Goal: Transaction & Acquisition: Purchase product/service

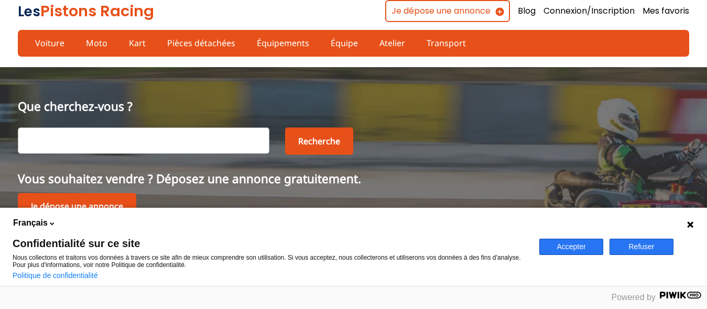
click at [570, 248] on button "Accepter" at bounding box center [571, 246] width 64 height 16
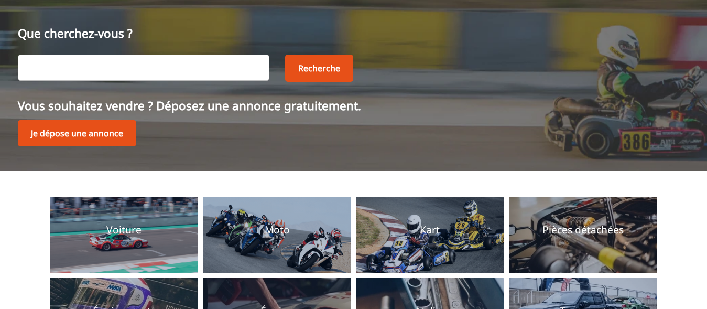
scroll to position [53, 0]
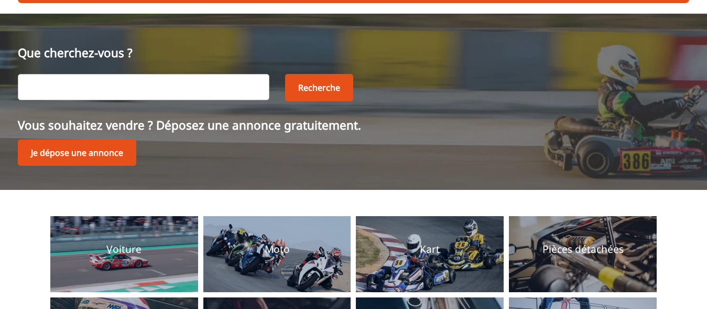
click at [77, 85] on input "text" at bounding box center [144, 87] width 252 height 26
type input "ford escort mk2"
click at [317, 86] on button "Recherche" at bounding box center [319, 87] width 68 height 27
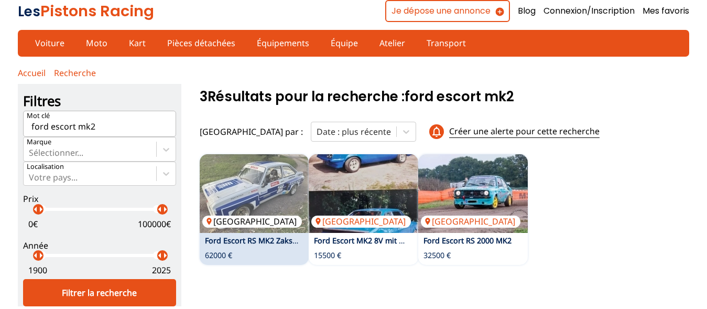
click at [256, 190] on img at bounding box center [255, 193] width 110 height 79
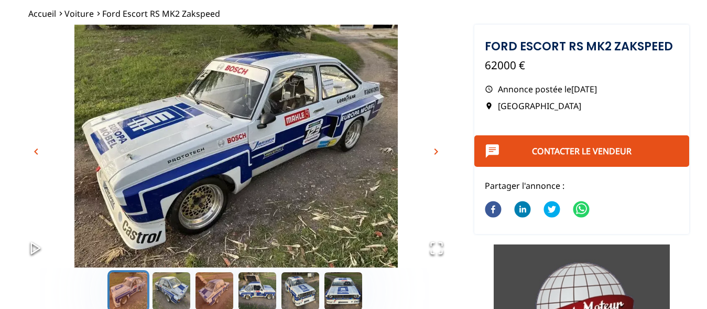
scroll to position [53, 0]
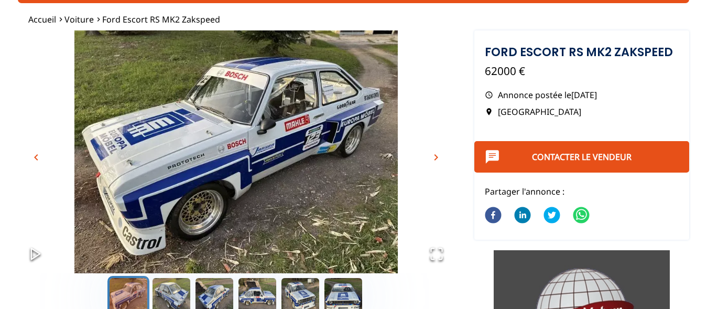
click at [439, 160] on span "chevron_right" at bounding box center [436, 157] width 13 height 13
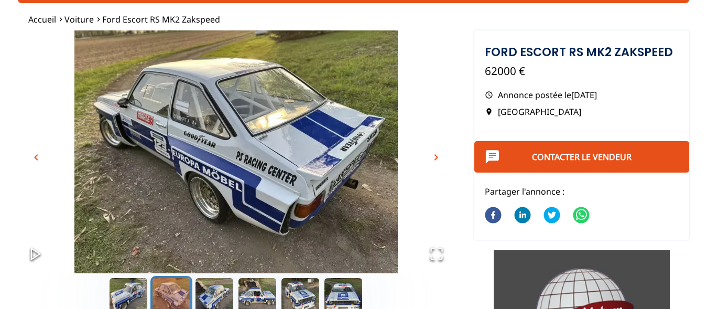
click at [439, 160] on span "chevron_right" at bounding box center [436, 157] width 13 height 13
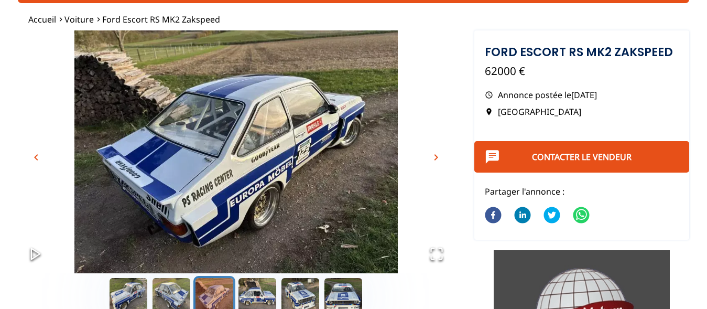
click at [439, 160] on span "chevron_right" at bounding box center [436, 157] width 13 height 13
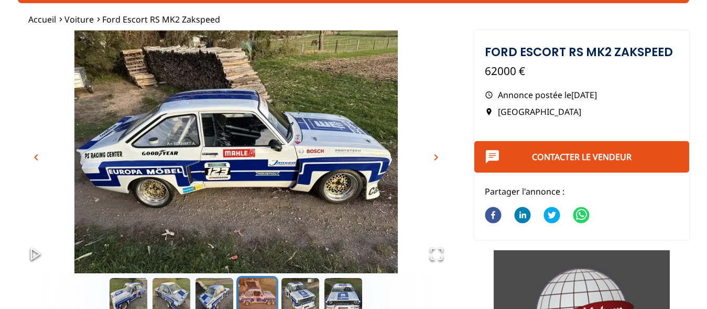
click at [439, 160] on span "chevron_right" at bounding box center [436, 157] width 13 height 13
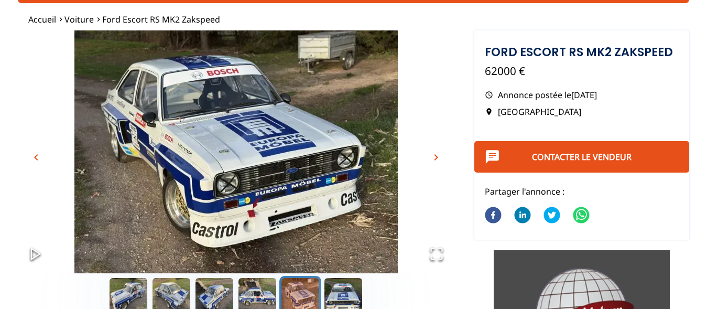
click at [439, 160] on span "chevron_right" at bounding box center [436, 157] width 13 height 13
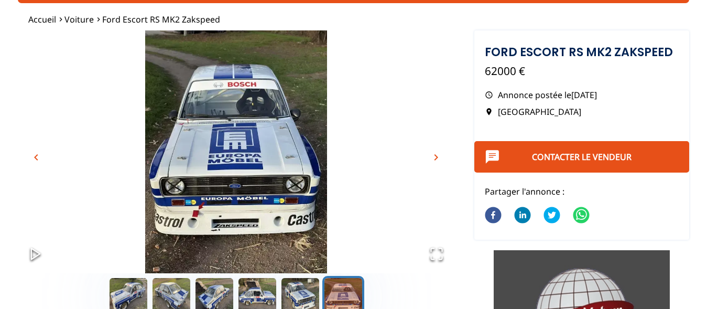
click at [439, 160] on span "chevron_right" at bounding box center [436, 157] width 13 height 13
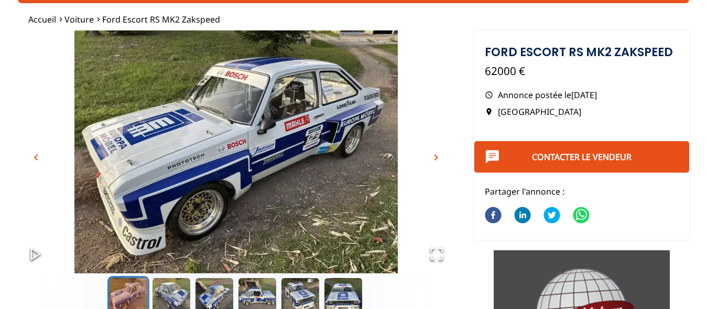
click at [439, 160] on span "chevron_right" at bounding box center [436, 157] width 13 height 13
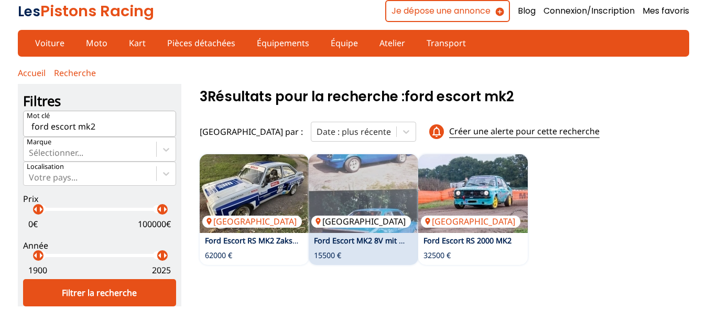
click at [344, 172] on img at bounding box center [364, 193] width 110 height 79
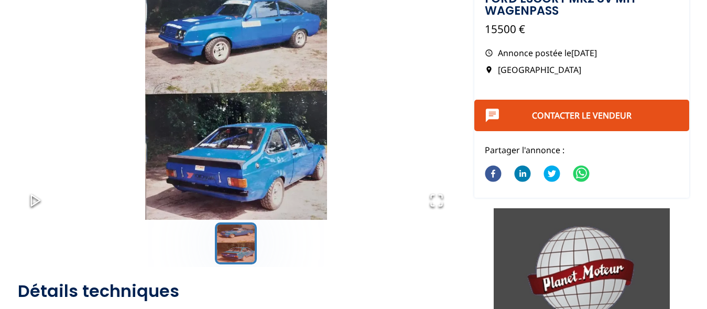
scroll to position [53, 0]
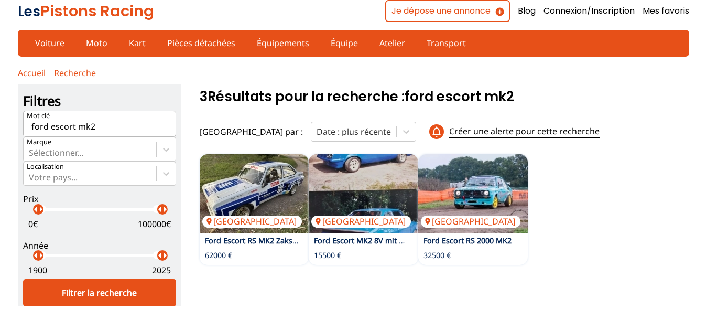
click at [467, 178] on img at bounding box center [473, 193] width 110 height 79
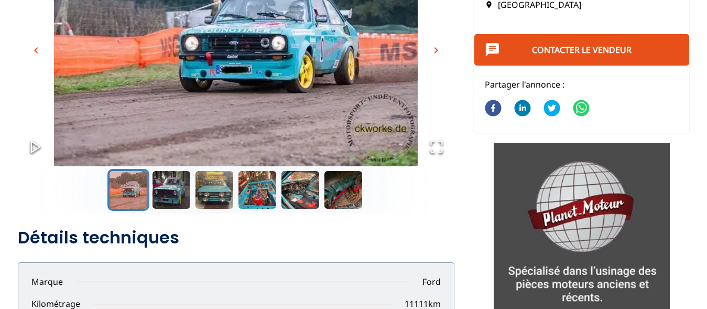
scroll to position [107, 0]
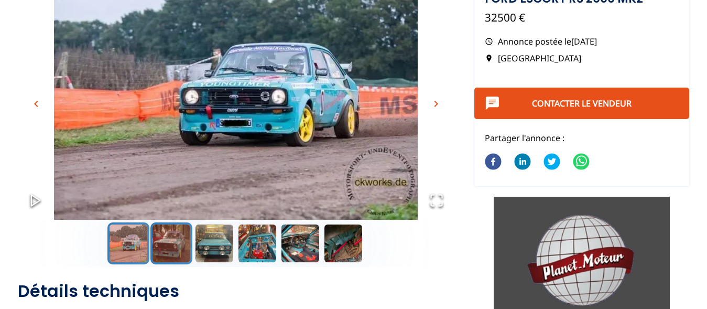
click at [168, 243] on button "Go to Slide 2" at bounding box center [171, 243] width 42 height 42
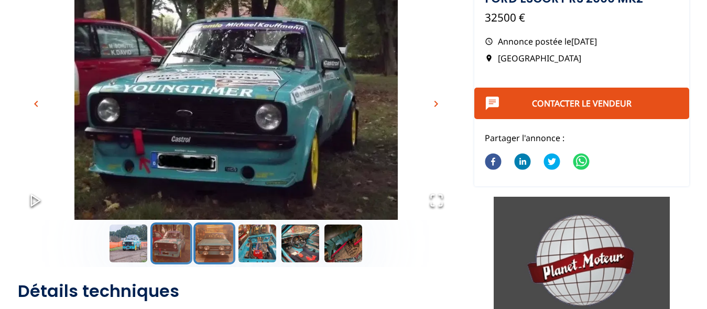
click at [207, 243] on button "Go to Slide 3" at bounding box center [214, 243] width 42 height 42
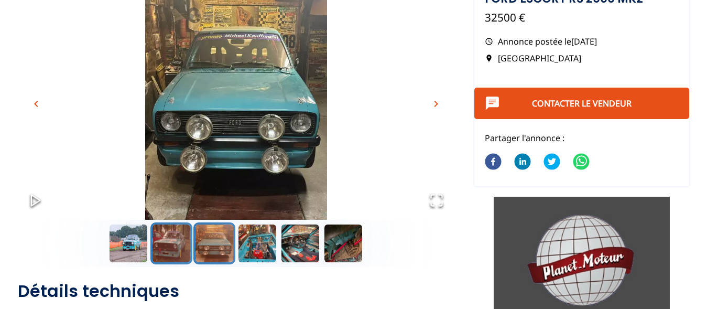
click at [180, 243] on button "Go to Slide 2" at bounding box center [171, 243] width 42 height 42
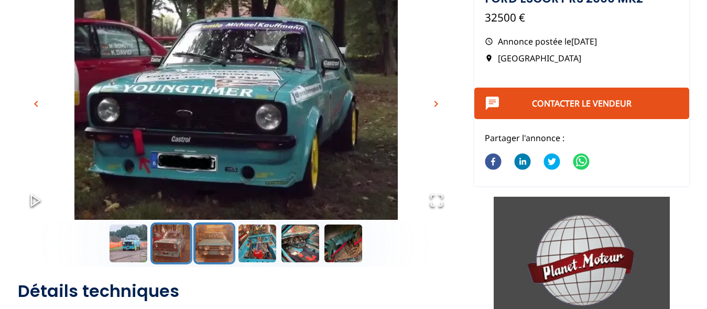
click at [206, 244] on button "Go to Slide 3" at bounding box center [214, 243] width 42 height 42
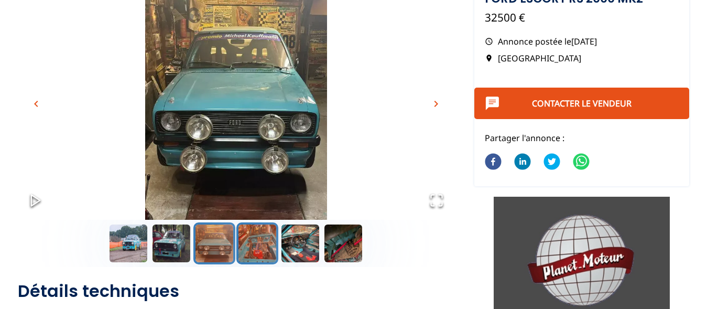
click at [249, 245] on button "Go to Slide 4" at bounding box center [257, 243] width 42 height 42
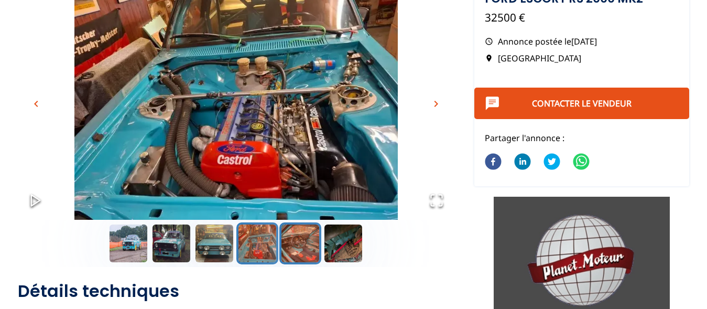
click at [296, 246] on button "Go to Slide 5" at bounding box center [300, 243] width 42 height 42
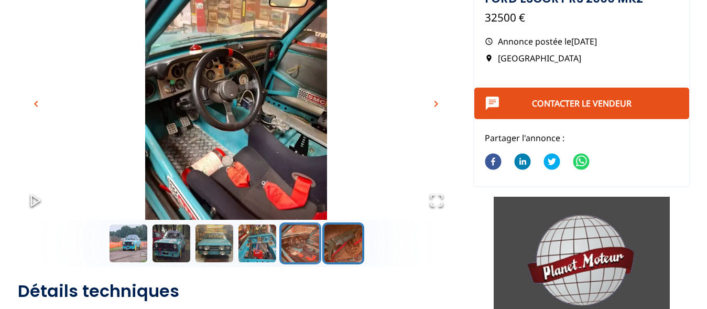
click at [339, 241] on button "Go to Slide 6" at bounding box center [343, 243] width 42 height 42
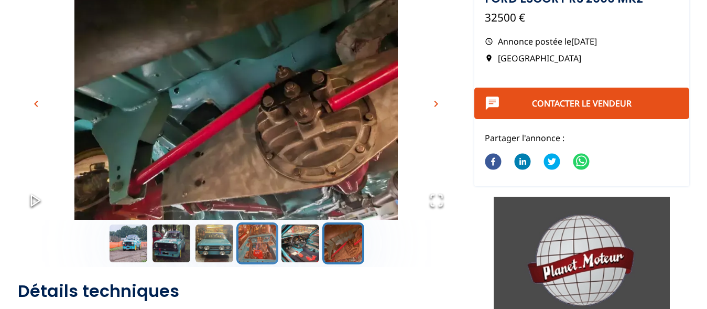
click at [256, 237] on button "Go to Slide 4" at bounding box center [257, 243] width 42 height 42
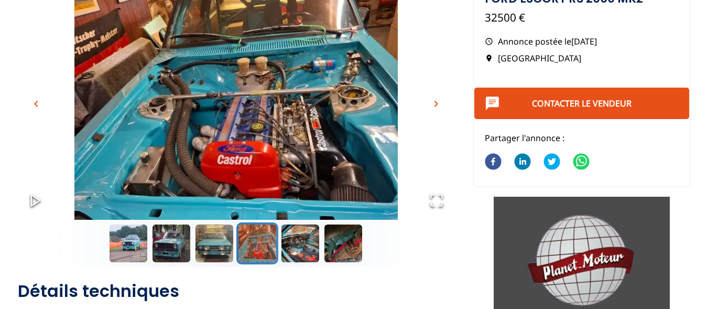
click at [251, 146] on img "Go to Slide 4" at bounding box center [236, 98] width 437 height 243
click at [434, 203] on icon "Open Fullscreen" at bounding box center [436, 200] width 15 height 15
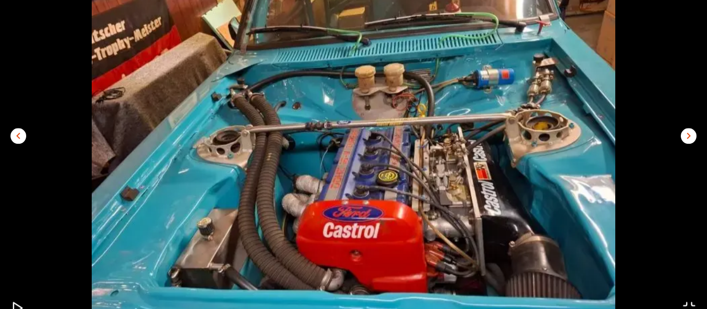
click at [686, 132] on span "chevron_right" at bounding box center [688, 136] width 13 height 13
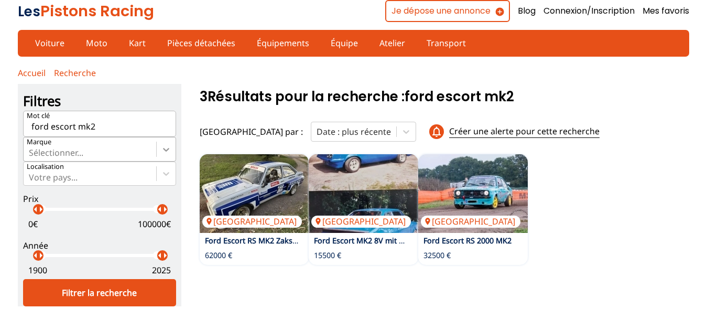
click at [161, 152] on icon at bounding box center [166, 149] width 10 height 10
click at [31, 152] on input "Marque Sélectionner..." at bounding box center [30, 152] width 2 height 9
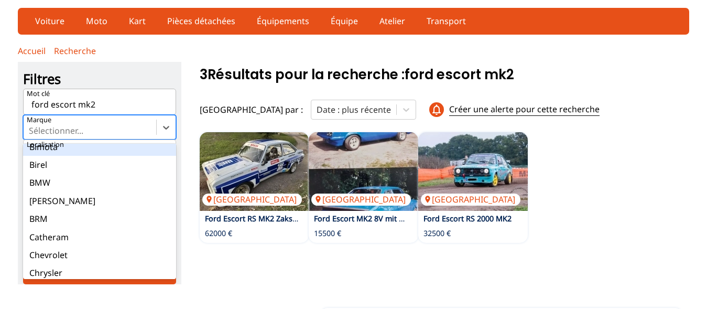
scroll to position [484, 0]
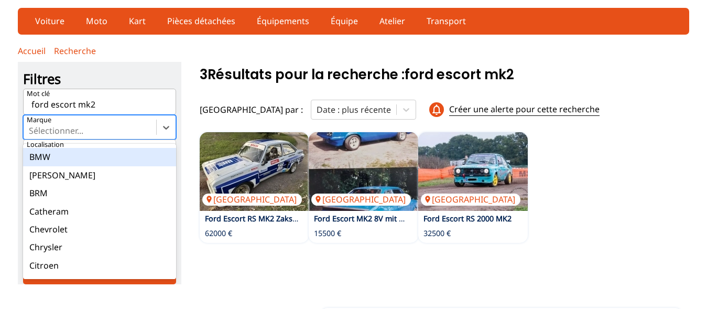
click at [39, 159] on div "BMW" at bounding box center [99, 157] width 153 height 18
click at [31, 135] on input "Marque option BMW focused, 28 of 163. 163 results available. Use Up and Down to…" at bounding box center [30, 130] width 2 height 9
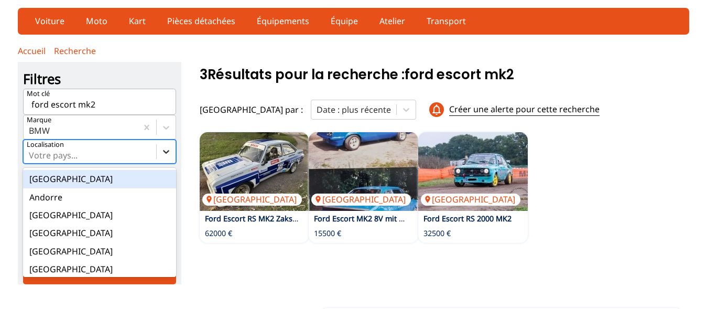
click at [162, 152] on icon at bounding box center [166, 151] width 10 height 10
click at [31, 152] on input "option [GEOGRAPHIC_DATA] focused, 1 of 17. 17 results available. Use Up and Dow…" at bounding box center [30, 154] width 2 height 9
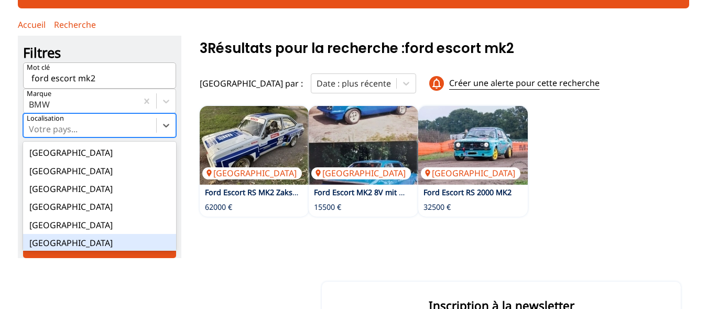
scroll to position [69, 0]
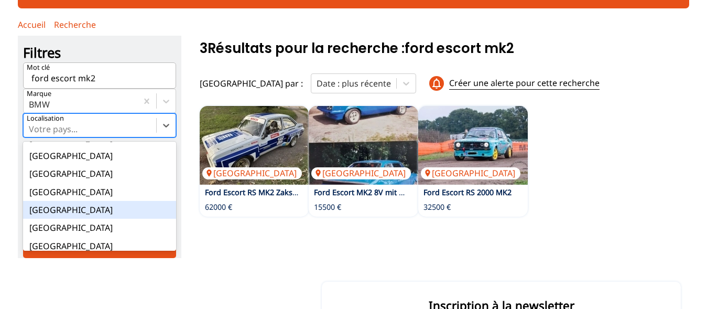
click at [47, 213] on div "France" at bounding box center [99, 210] width 153 height 18
click at [31, 134] on input "option France focused, 8 of 17. 17 results available. Use Up and Down to choose…" at bounding box center [30, 128] width 2 height 9
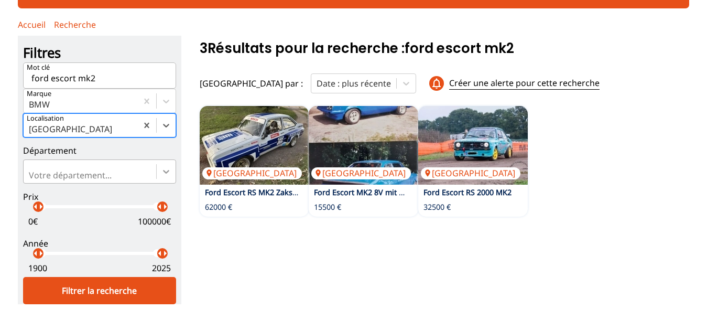
click at [162, 177] on icon at bounding box center [166, 171] width 10 height 10
click at [31, 179] on input "Votre département..." at bounding box center [30, 174] width 2 height 9
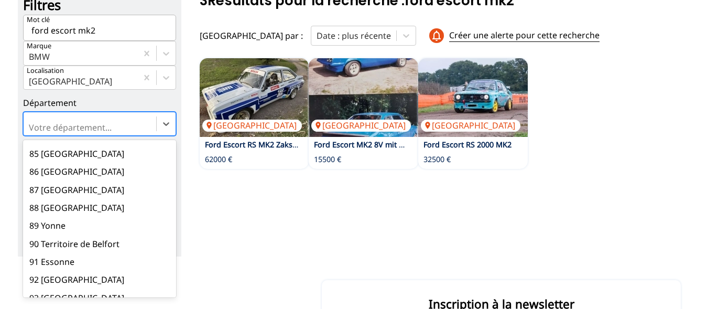
scroll to position [1522, 0]
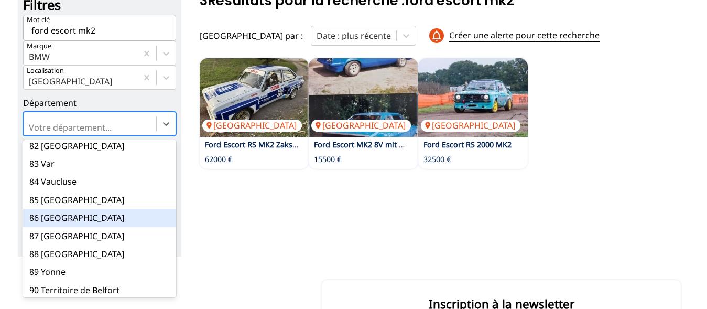
click at [47, 209] on div "86 Vienne" at bounding box center [99, 218] width 153 height 18
click at [31, 132] on input "option 86 Vienne focused, 87 of 101. 101 results available. Use Up and Down to …" at bounding box center [30, 127] width 2 height 9
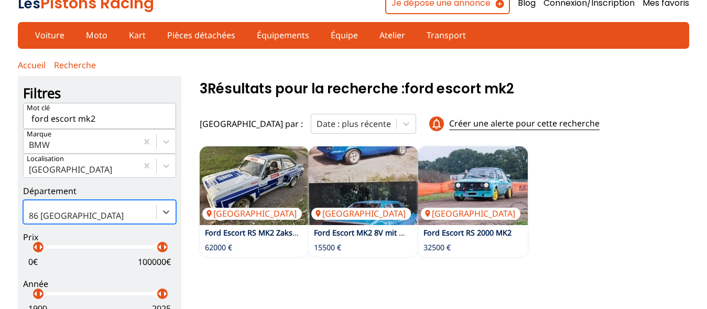
scroll to position [0, 0]
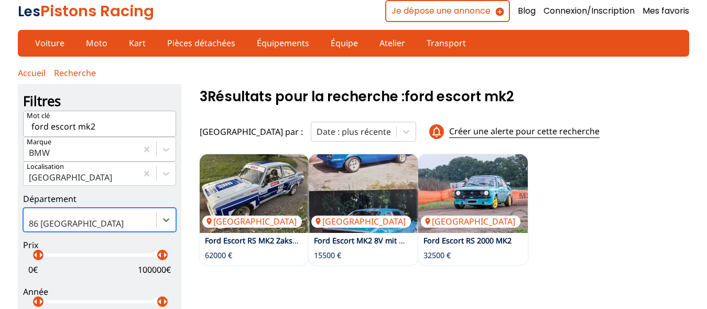
click at [91, 128] on input "ford escort mk2" at bounding box center [99, 124] width 153 height 26
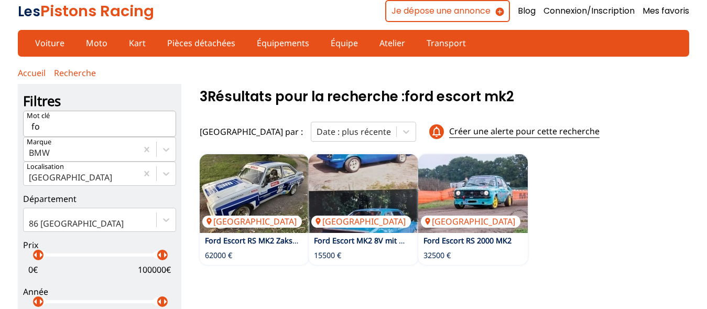
type input "f"
type input "bmw m3 e36"
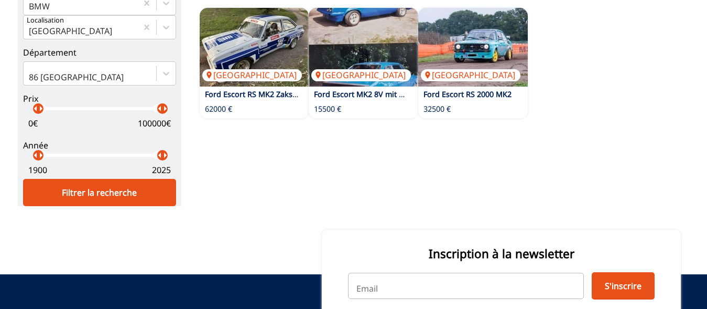
scroll to position [160, 0]
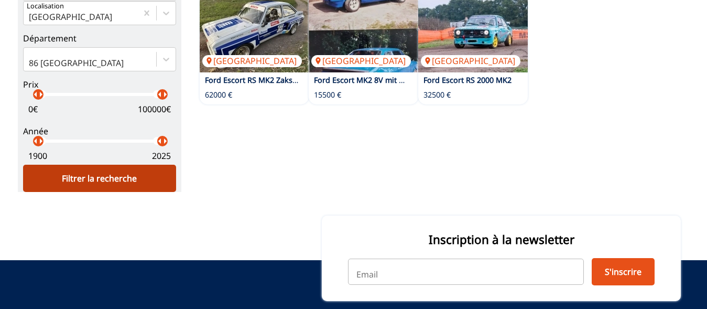
click at [114, 186] on div "Filtrer la recherche" at bounding box center [99, 178] width 153 height 27
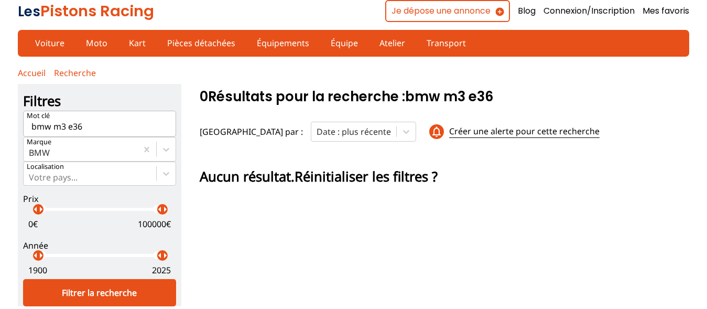
click at [369, 172] on span "Réinitialiser les filtres ?" at bounding box center [366, 176] width 143 height 18
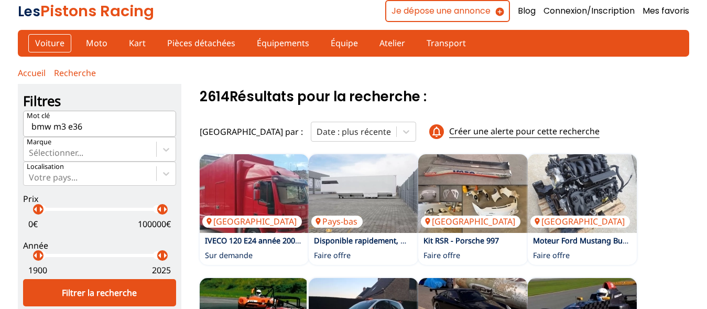
click at [52, 41] on link "Voiture" at bounding box center [49, 43] width 43 height 18
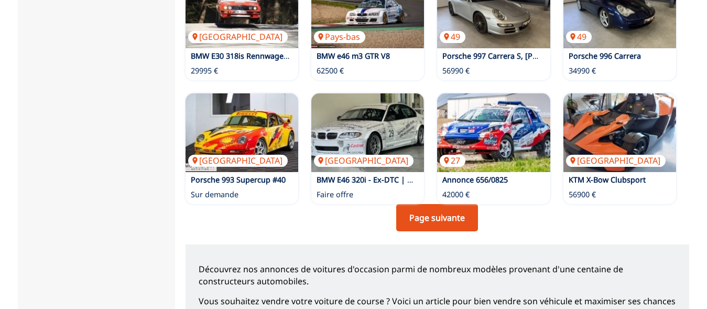
scroll to position [802, 0]
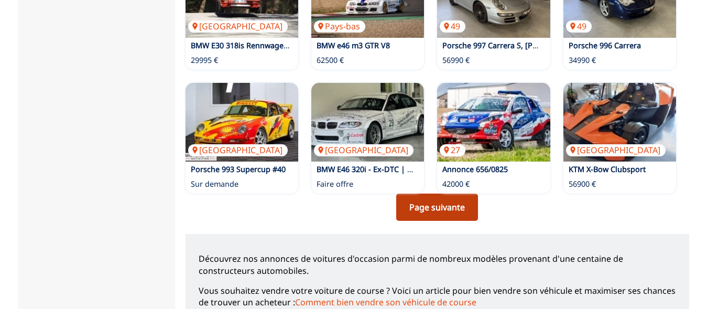
click at [443, 193] on link "Page suivante" at bounding box center [437, 206] width 82 height 27
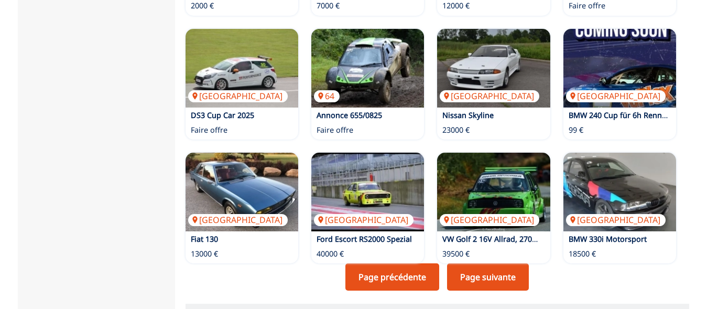
scroll to position [748, 0]
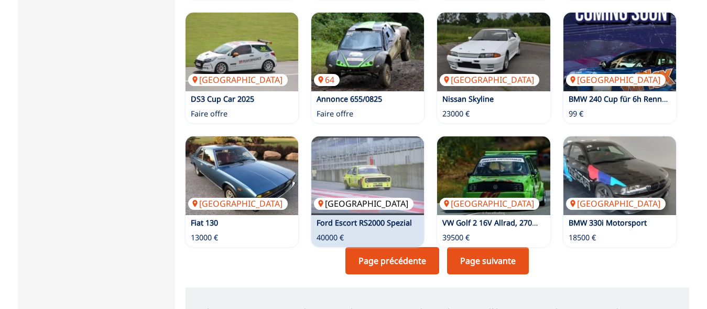
click at [373, 156] on img at bounding box center [367, 175] width 113 height 79
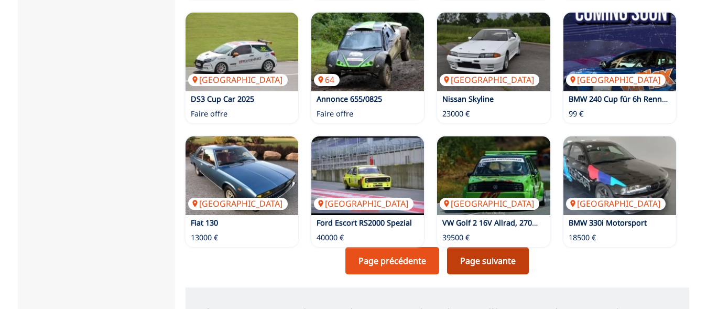
click at [476, 247] on link "Page suivante" at bounding box center [488, 260] width 82 height 27
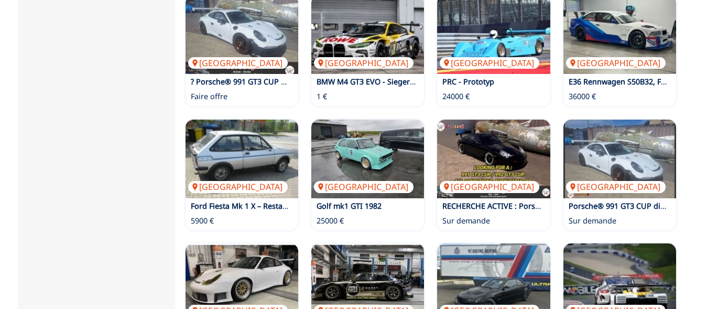
scroll to position [748, 0]
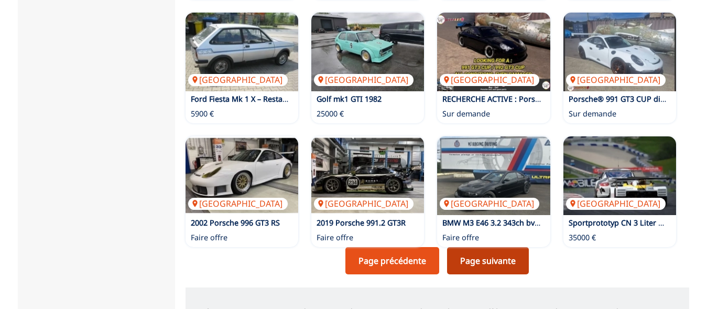
click at [477, 247] on link "Page suivante" at bounding box center [488, 260] width 82 height 27
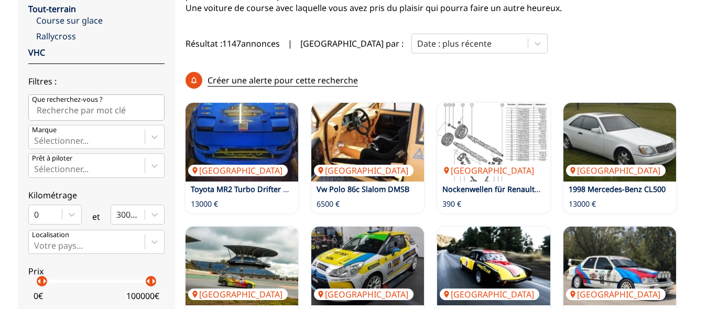
scroll to position [214, 0]
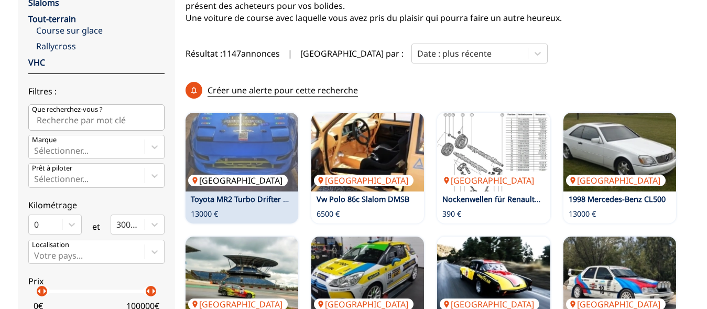
click at [247, 115] on img at bounding box center [242, 152] width 113 height 79
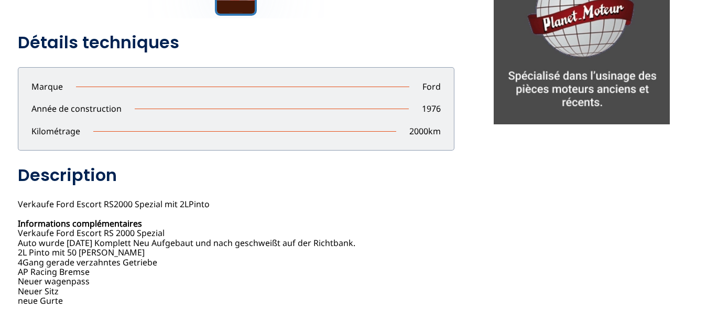
scroll to position [214, 0]
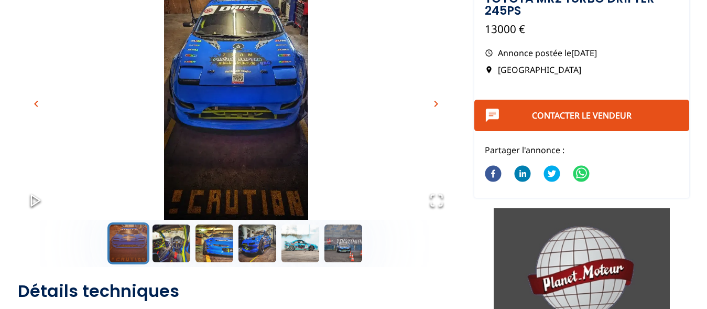
scroll to position [53, 0]
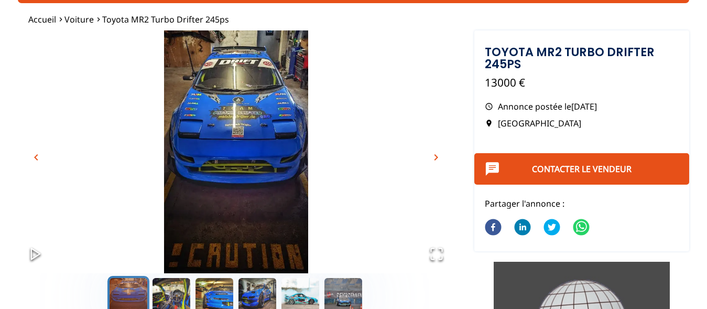
click at [437, 157] on span "chevron_right" at bounding box center [436, 157] width 13 height 13
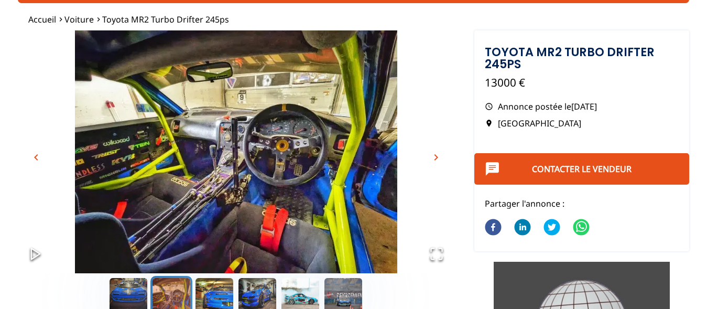
click at [437, 157] on span "chevron_right" at bounding box center [436, 157] width 13 height 13
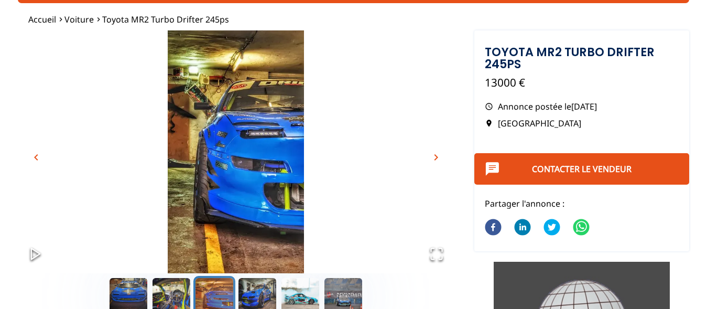
click at [437, 157] on span "chevron_right" at bounding box center [436, 157] width 13 height 13
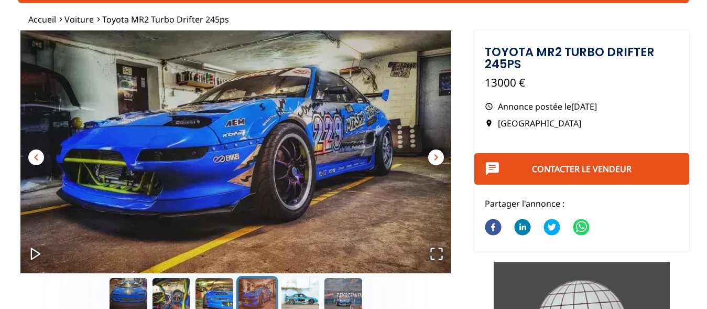
click at [437, 157] on span "chevron_right" at bounding box center [436, 157] width 13 height 13
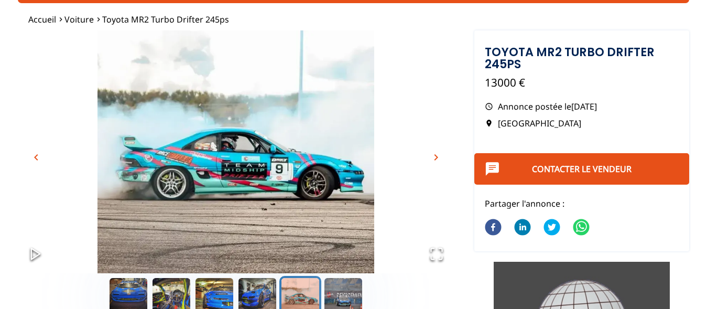
click at [437, 157] on span "chevron_right" at bounding box center [436, 157] width 13 height 13
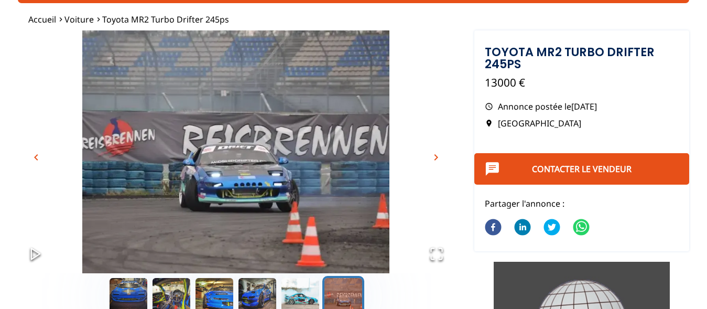
click at [437, 157] on span "chevron_right" at bounding box center [436, 157] width 13 height 13
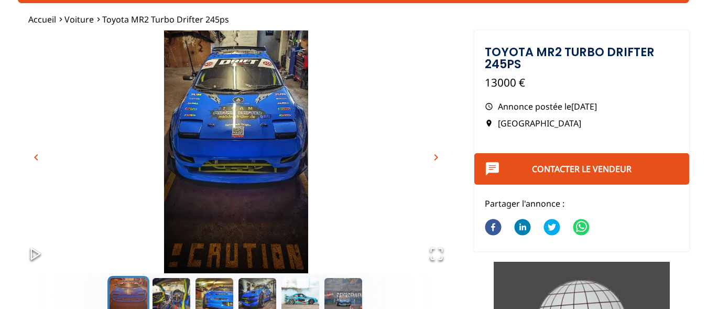
click at [437, 157] on span "chevron_right" at bounding box center [436, 157] width 13 height 13
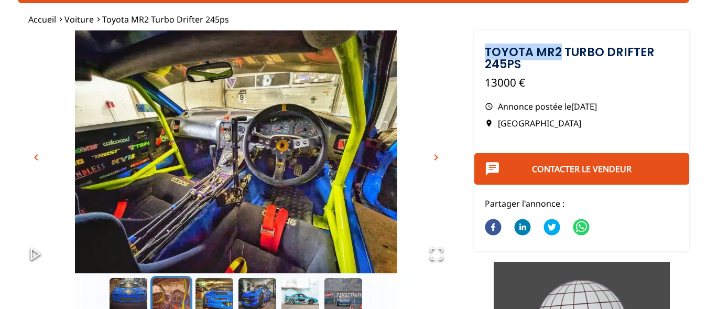
drag, startPoint x: 487, startPoint y: 51, endPoint x: 559, endPoint y: 52, distance: 71.8
click at [559, 52] on h1 "Toyota MR2 Turbo Drifter 245ps" at bounding box center [582, 58] width 194 height 24
